Goal: Find specific page/section: Find specific page/section

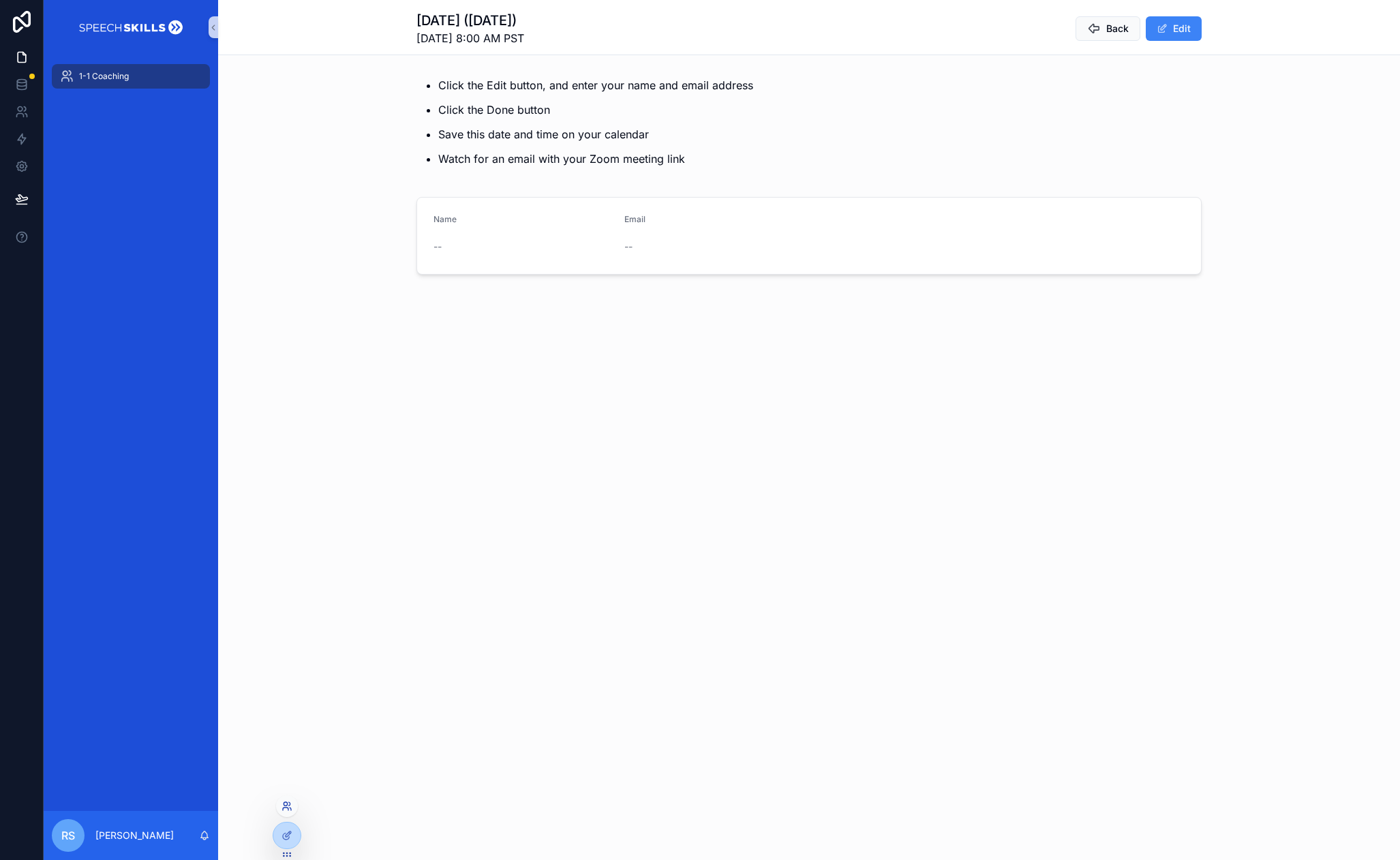
click at [287, 803] on icon at bounding box center [285, 803] width 4 height 4
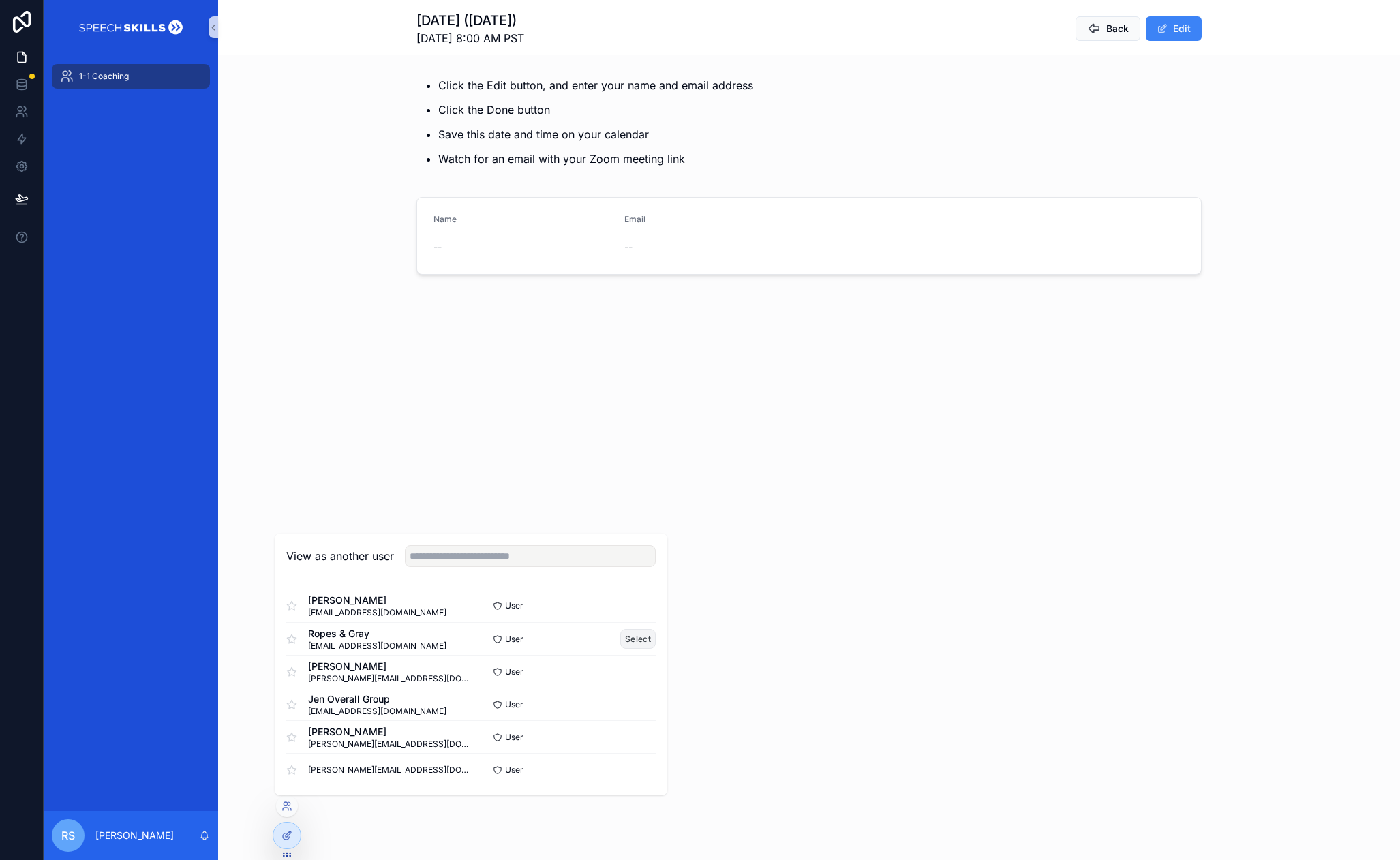
click at [633, 638] on button "Select" at bounding box center [638, 639] width 35 height 20
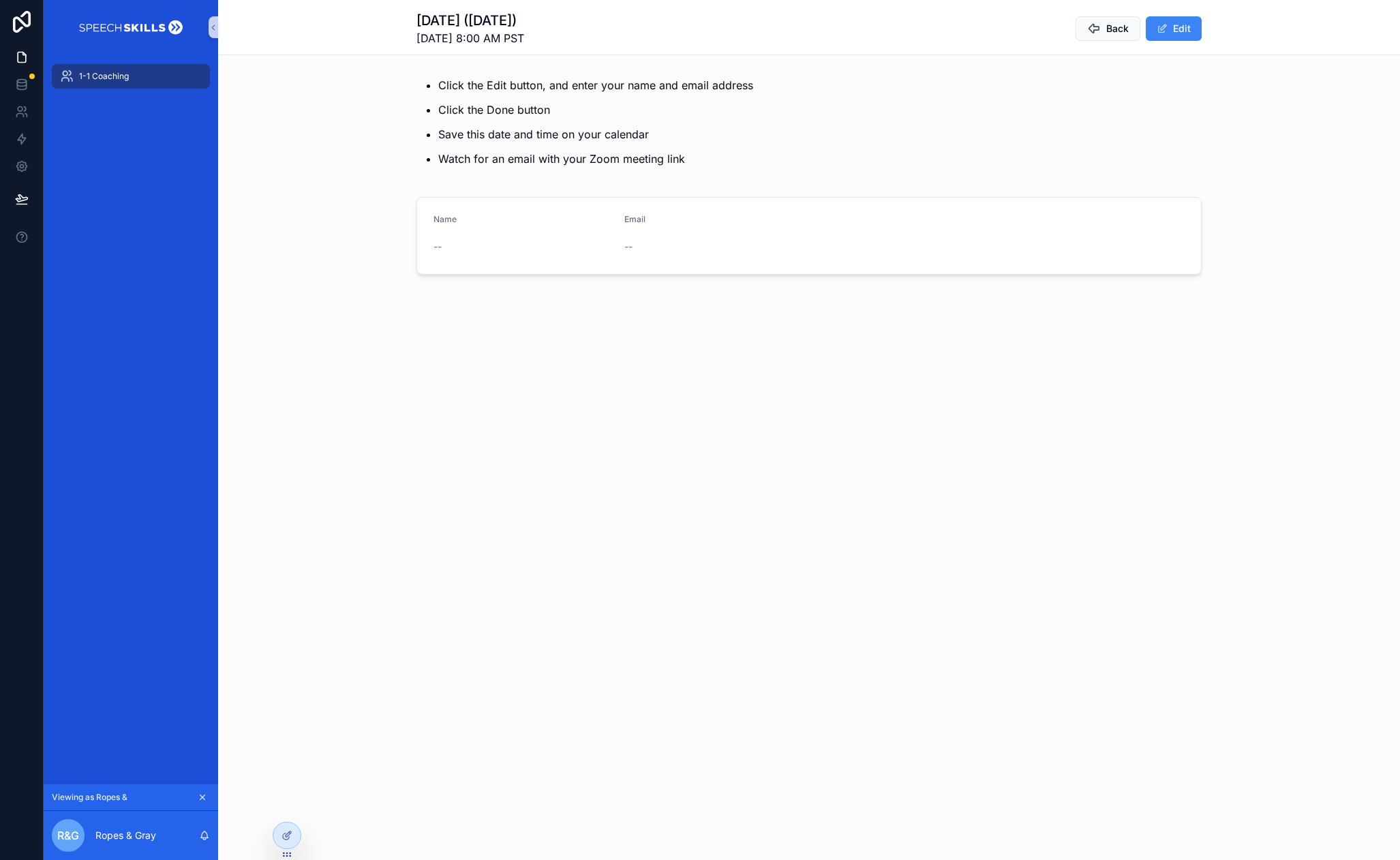
click at [141, 25] on img "scrollable content" at bounding box center [131, 27] width 109 height 22
